Goal: Check status: Check status

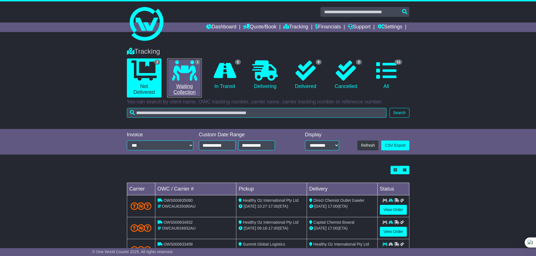
click at [180, 76] on icon at bounding box center [184, 70] width 25 height 20
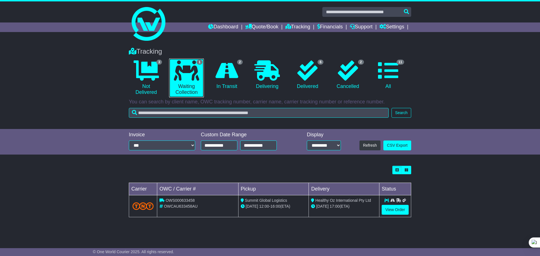
click at [169, 58] on link "1 Waiting Collection" at bounding box center [186, 77] width 35 height 39
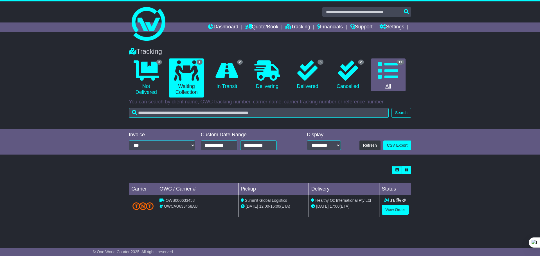
drag, startPoint x: 450, startPoint y: 84, endPoint x: 384, endPoint y: 59, distance: 70.6
click at [450, 84] on div "Tracking 3 Not Delivered 1 Waiting Collection 2 In Transit 0 Delivering 6" at bounding box center [270, 85] width 540 height 87
click at [302, 29] on link "Tracking" at bounding box center [297, 27] width 25 height 10
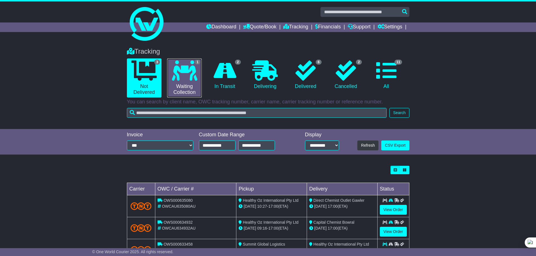
click at [186, 74] on icon at bounding box center [184, 70] width 25 height 20
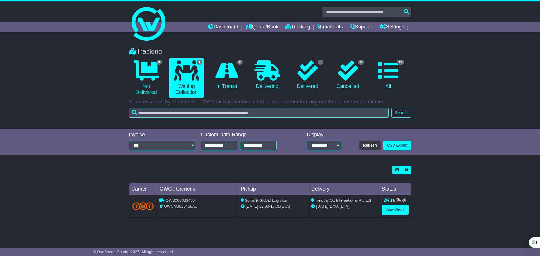
click at [446, 57] on div "Tracking 3 Not Delivered 1 Waiting Collection 2 In Transit 0 Delivering 6" at bounding box center [270, 85] width 540 height 87
click at [296, 26] on link "Tracking" at bounding box center [297, 27] width 25 height 10
